Goal: Obtain resource: Obtain resource

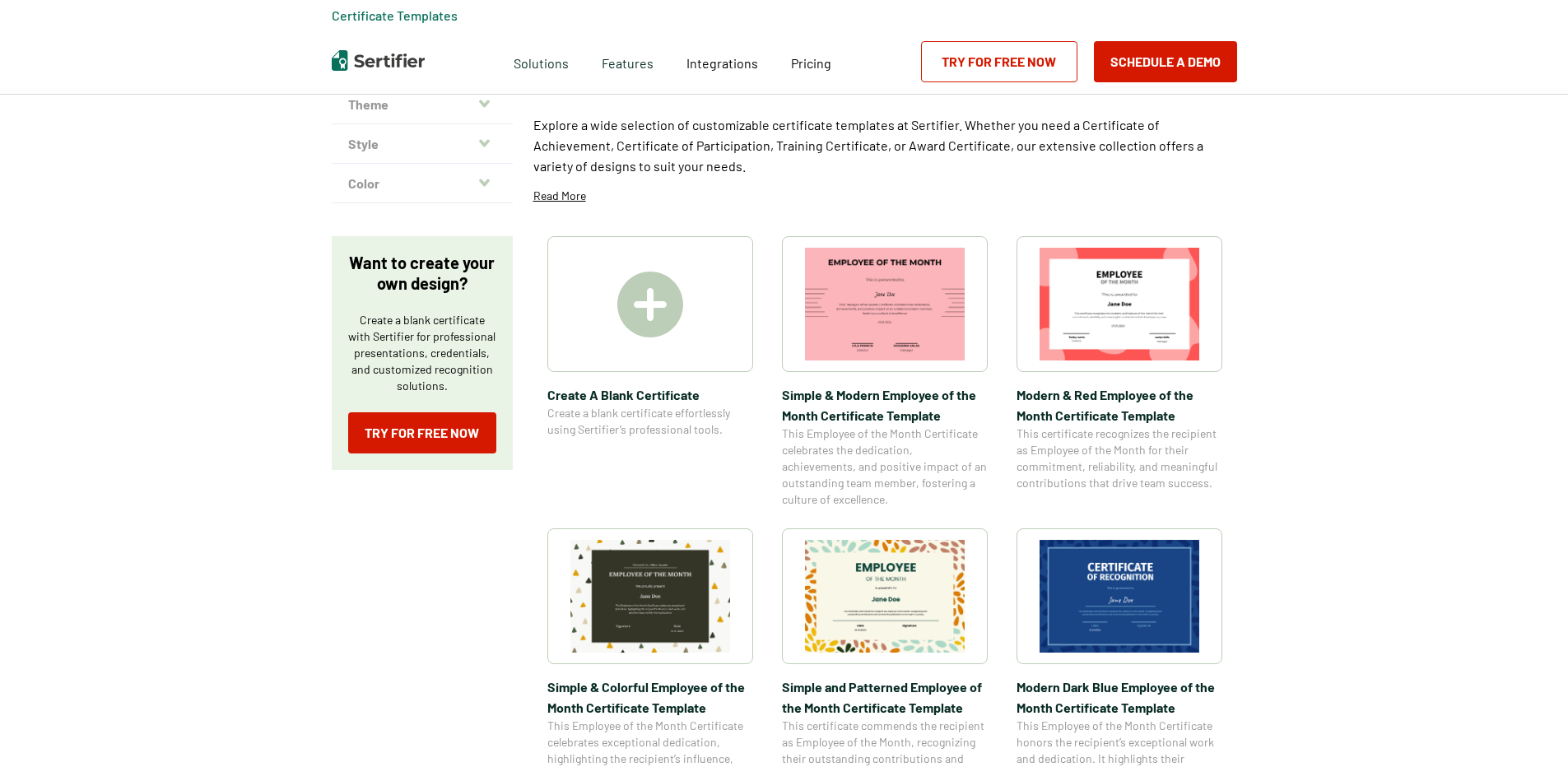
scroll to position [165, 0]
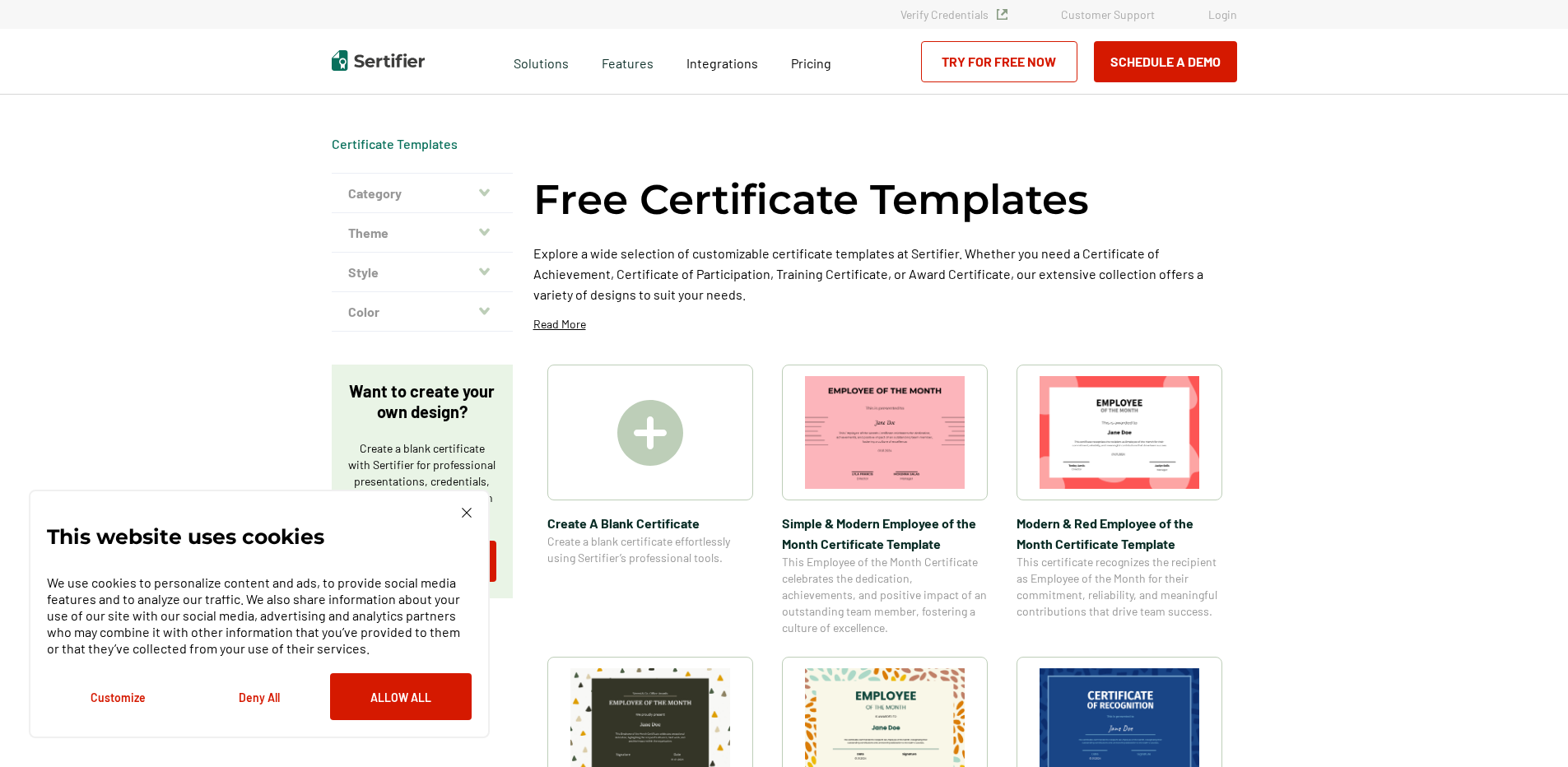
click at [646, 424] on img at bounding box center [650, 433] width 65 height 65
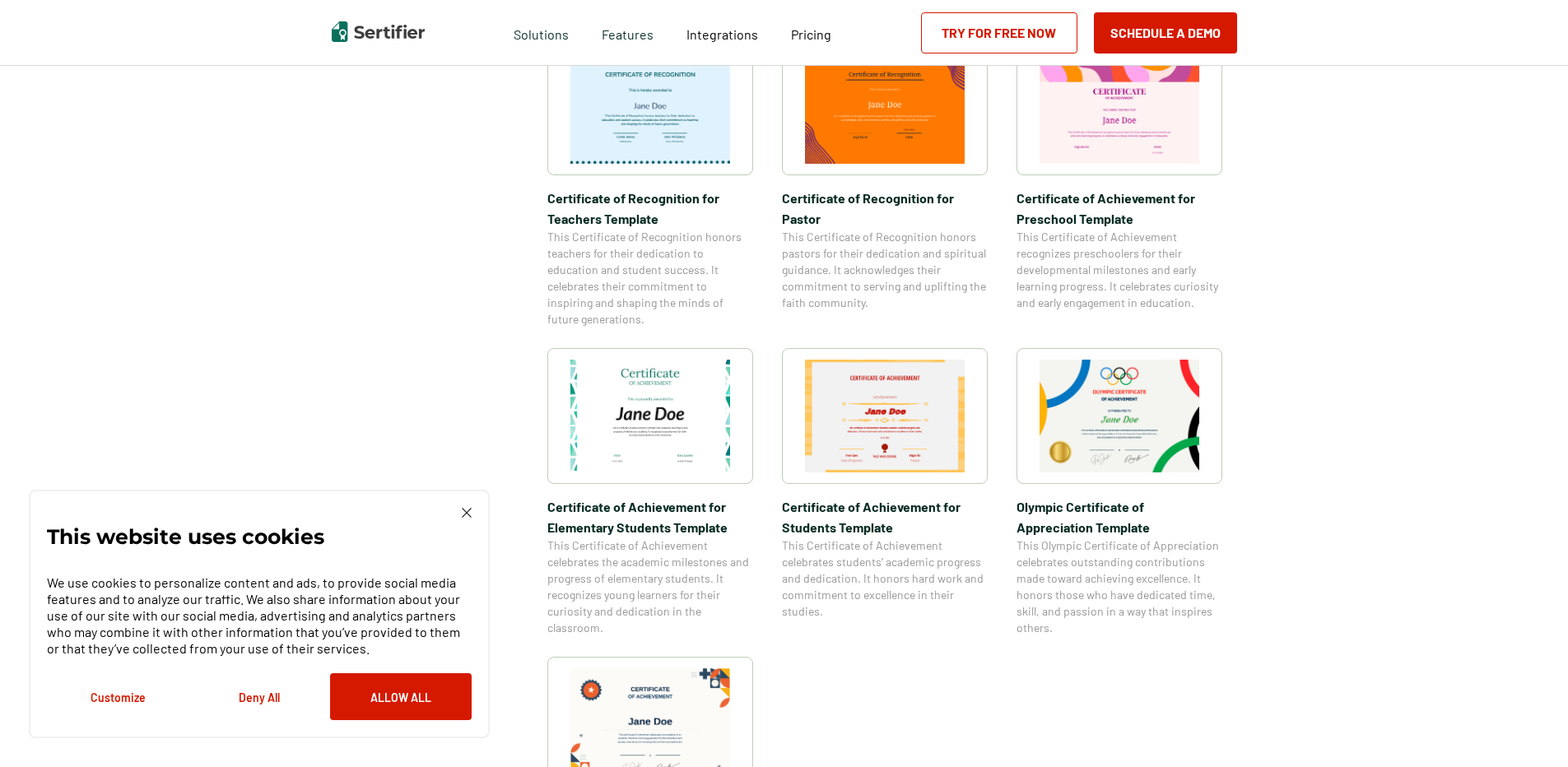
scroll to position [824, 0]
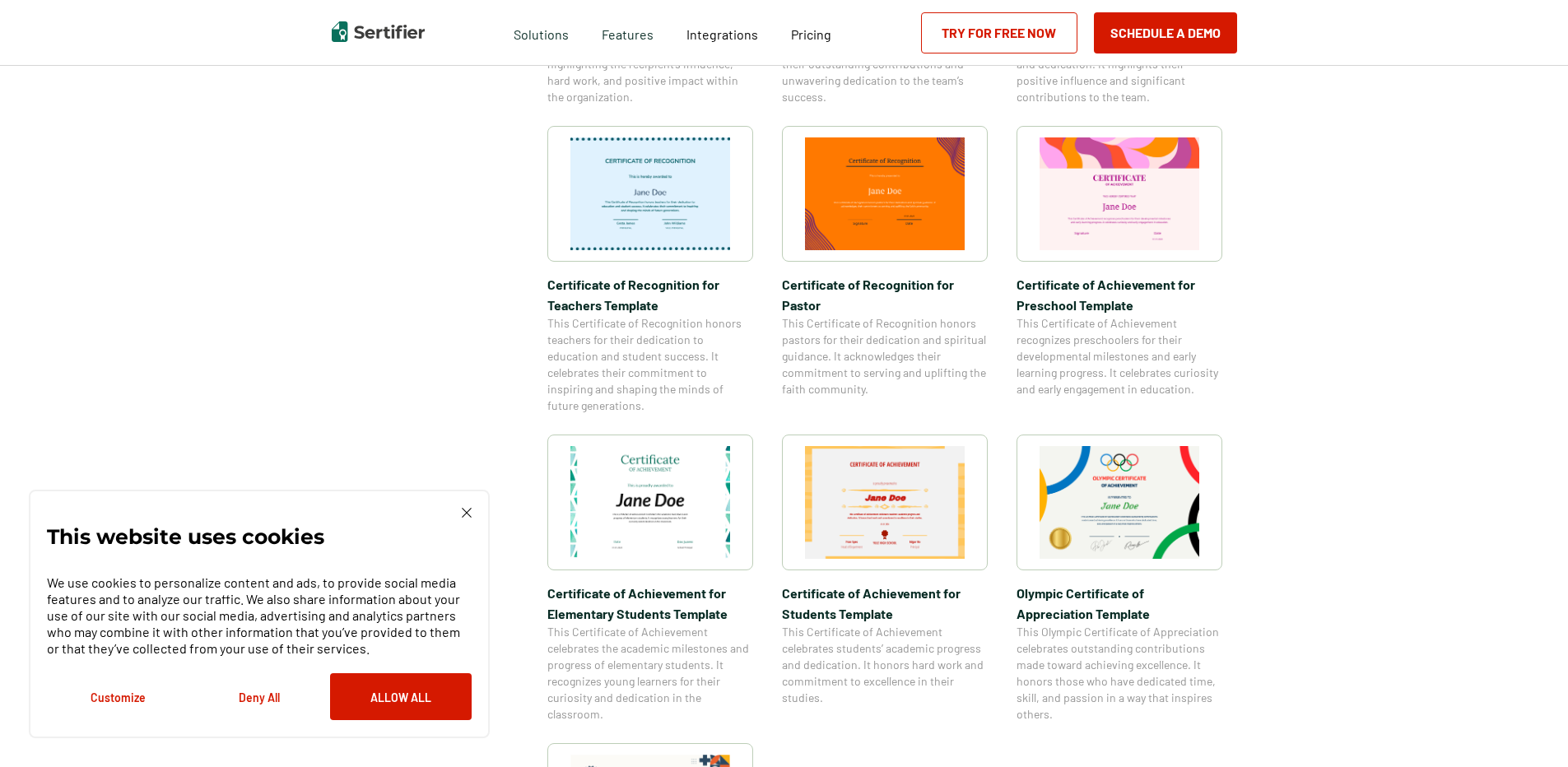
click at [701, 479] on img at bounding box center [650, 503] width 160 height 113
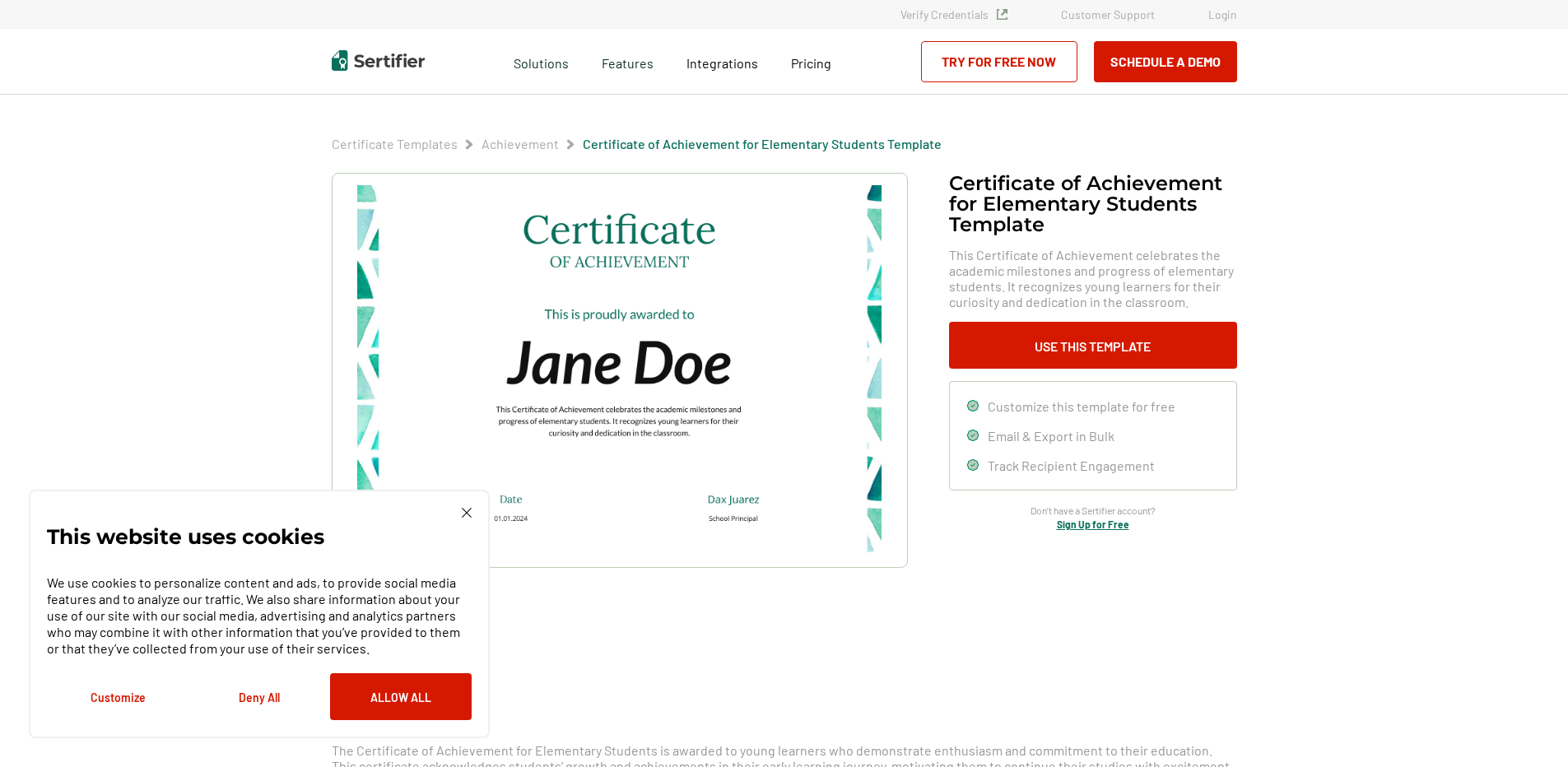
click at [466, 513] on img at bounding box center [467, 513] width 10 height 10
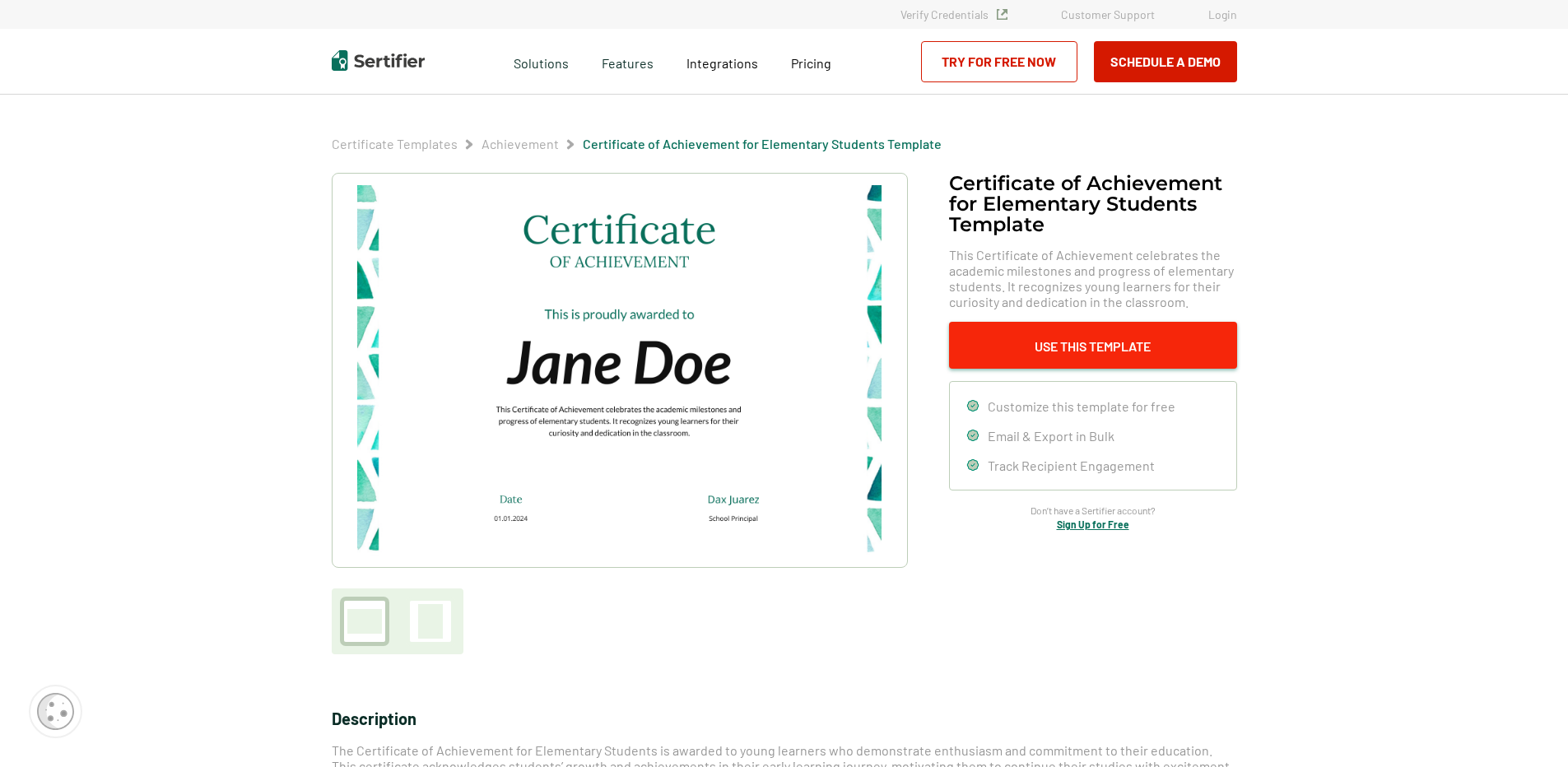
click at [1129, 332] on button "Use This Template" at bounding box center [1093, 344] width 288 height 47
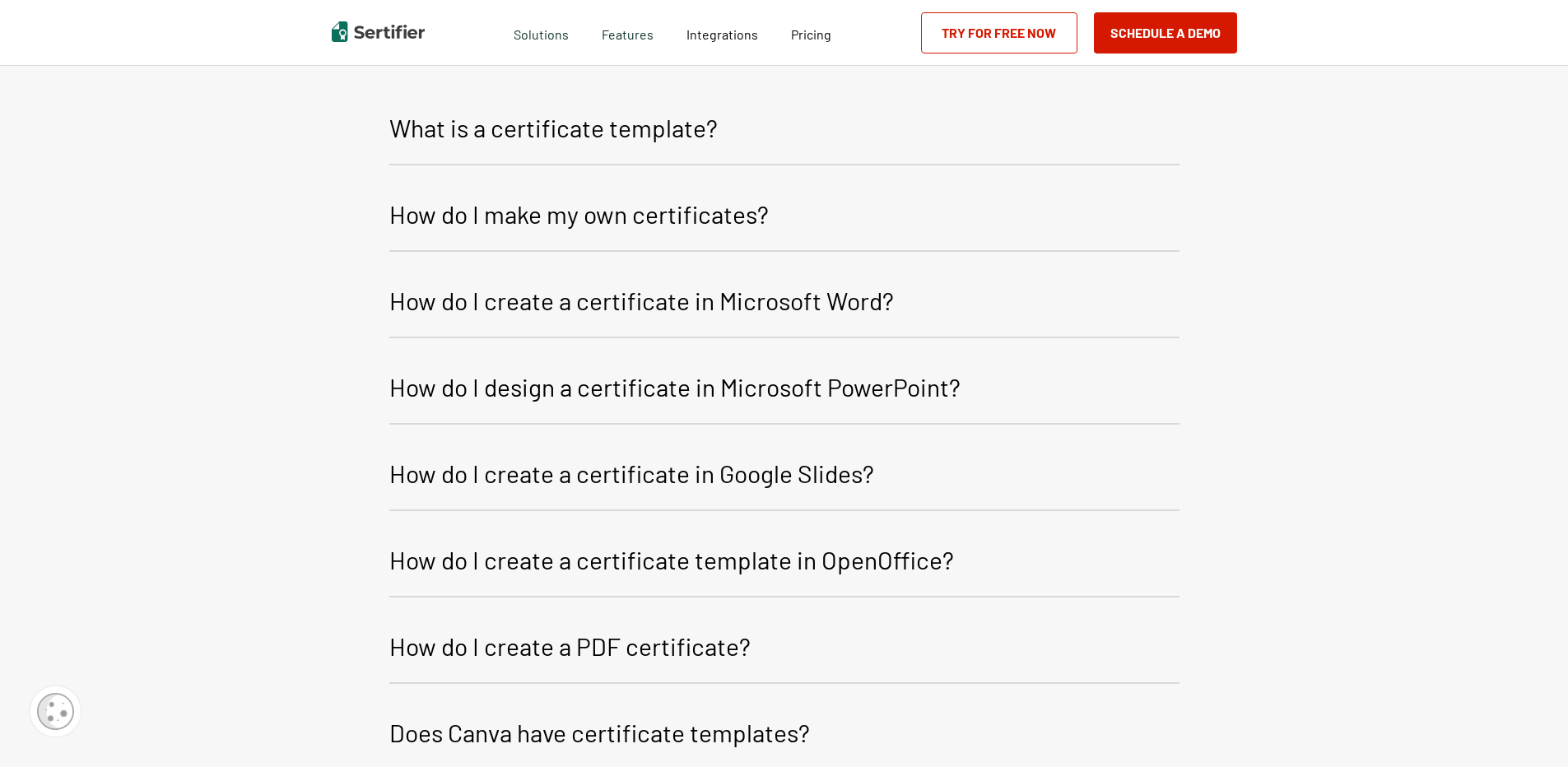
scroll to position [1999, 0]
